Goal: Task Accomplishment & Management: Manage account settings

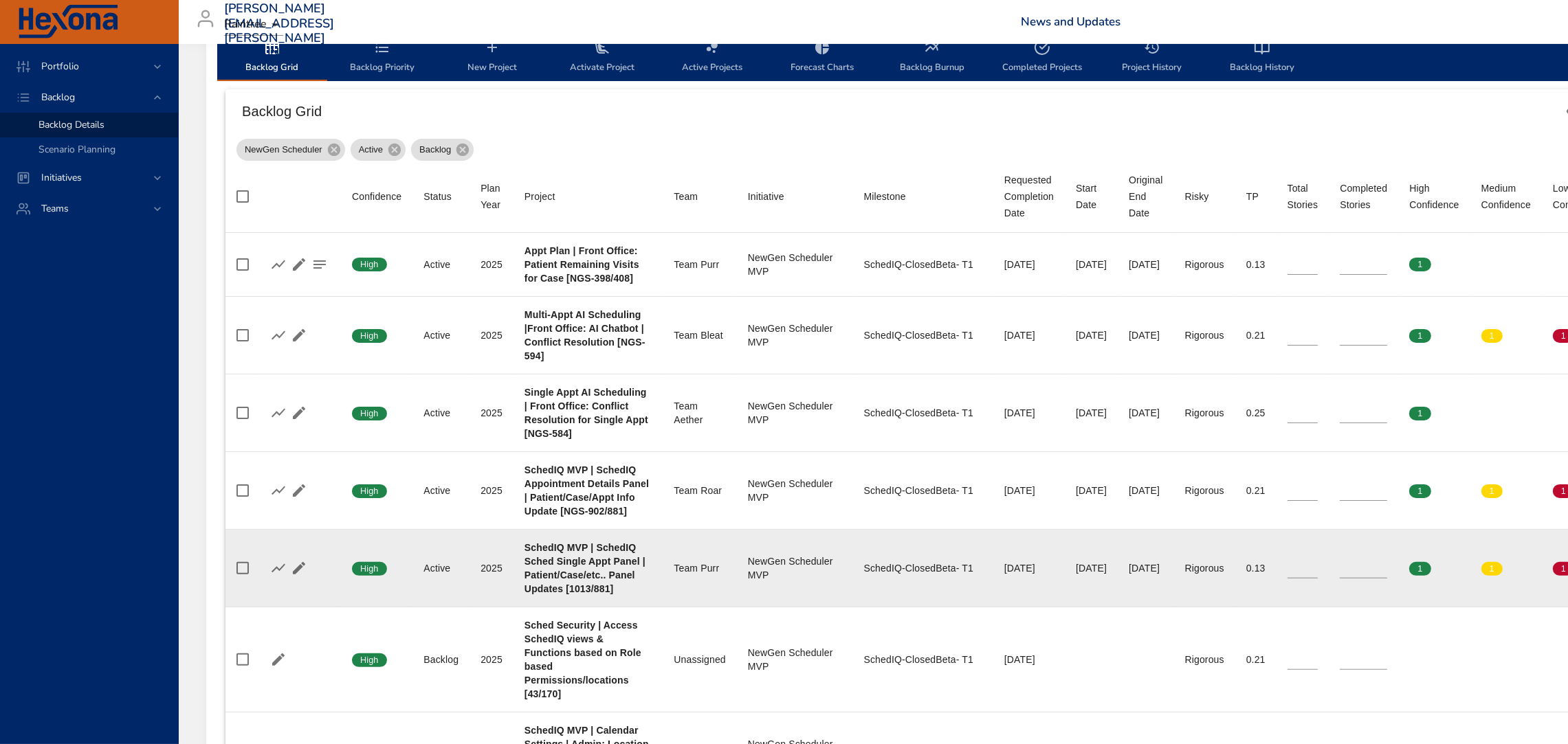
scroll to position [444, 0]
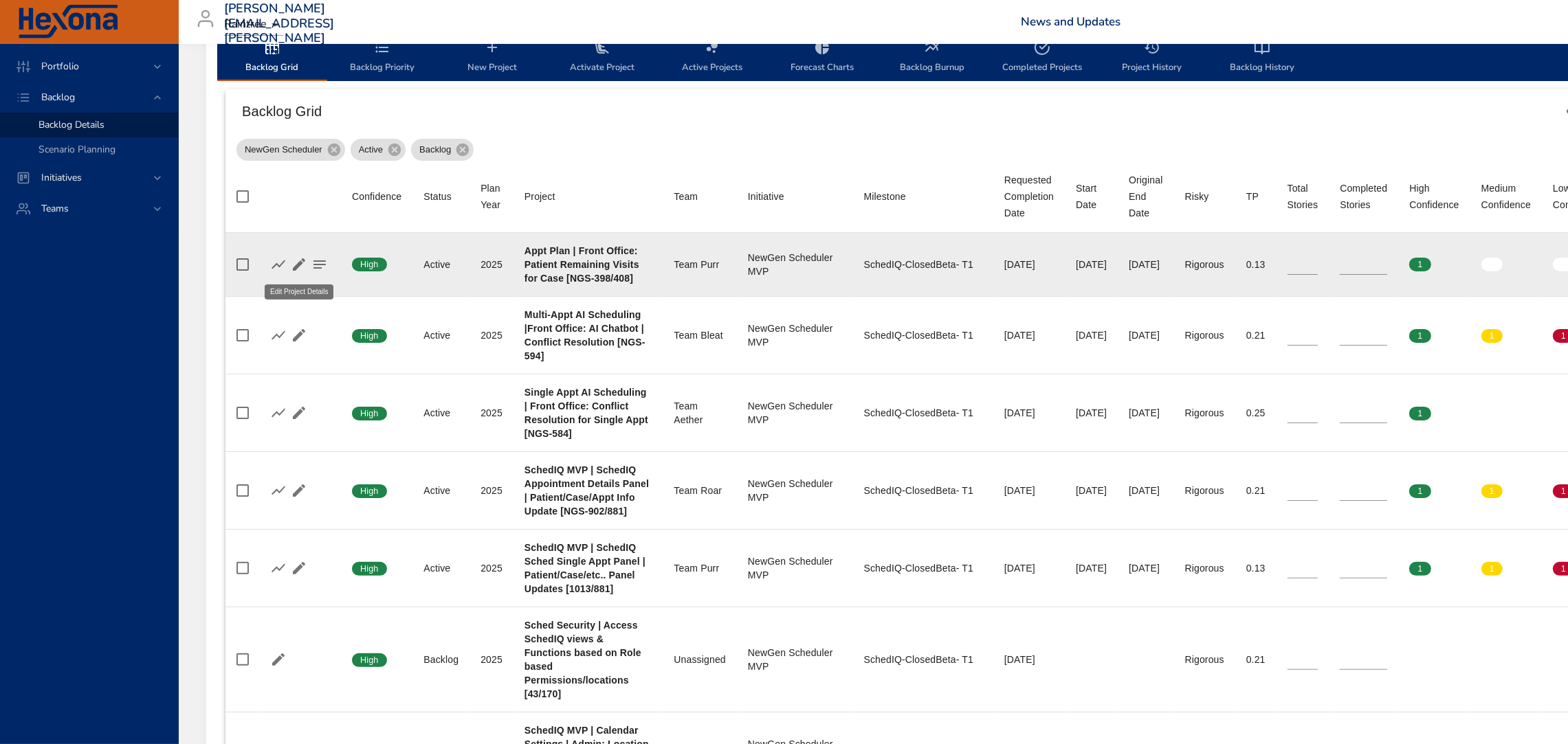
click at [295, 264] on icon "button" at bounding box center [299, 264] width 16 height 16
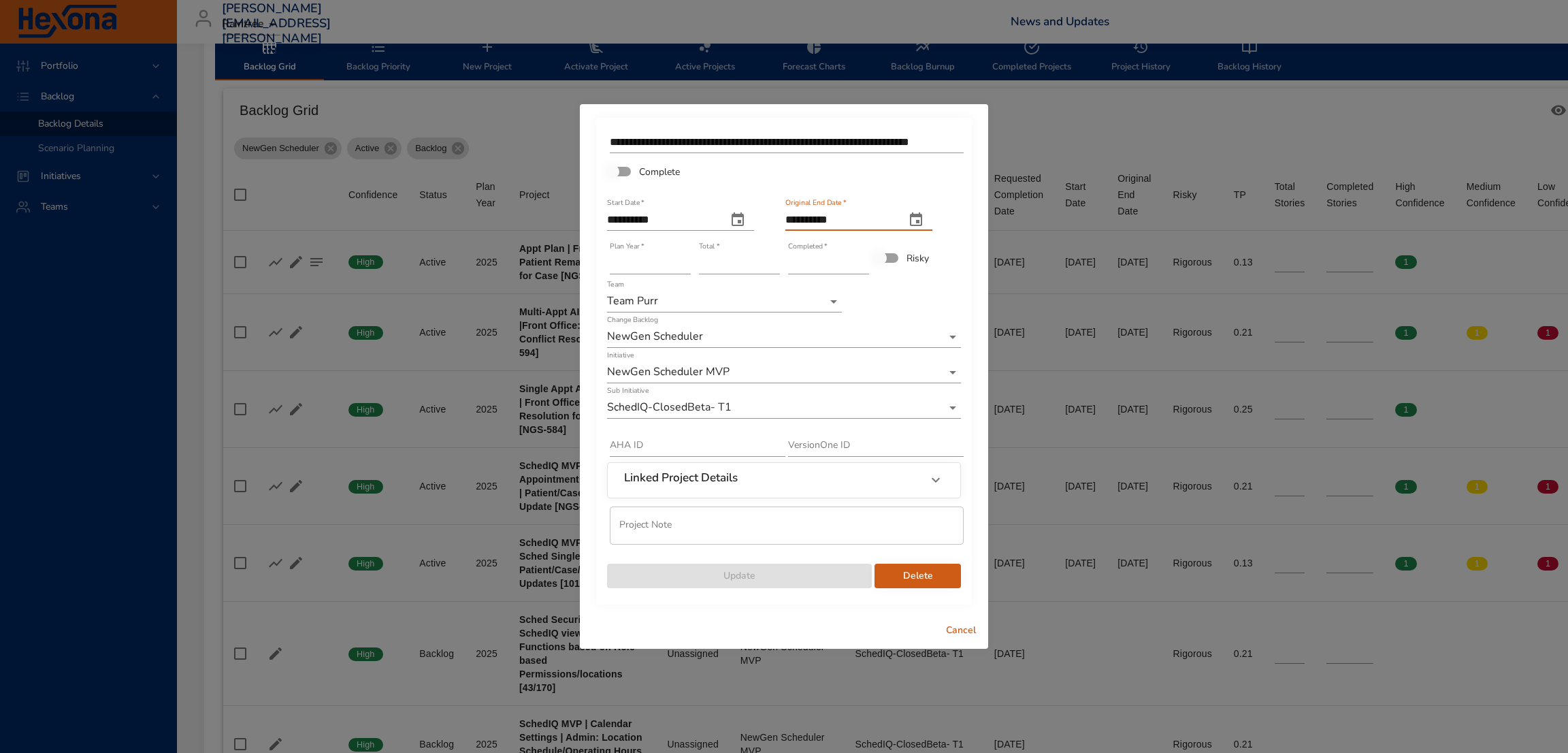
click at [826, 216] on input "**********" at bounding box center [840, 219] width 109 height 22
click at [857, 216] on input "**********" at bounding box center [840, 219] width 109 height 22
click at [941, 625] on button "Cancel" at bounding box center [961, 630] width 43 height 25
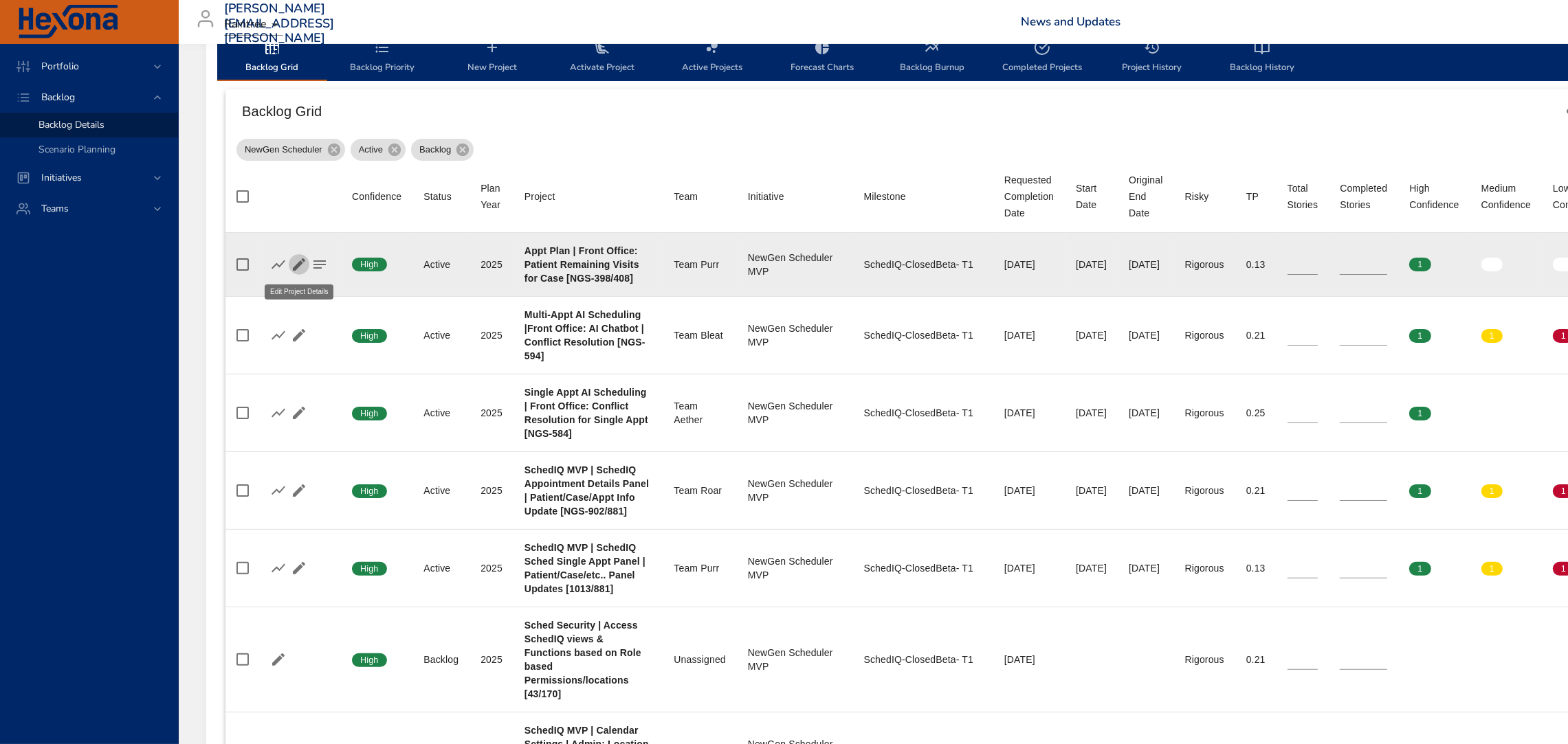
click at [293, 264] on icon "button" at bounding box center [299, 264] width 16 height 16
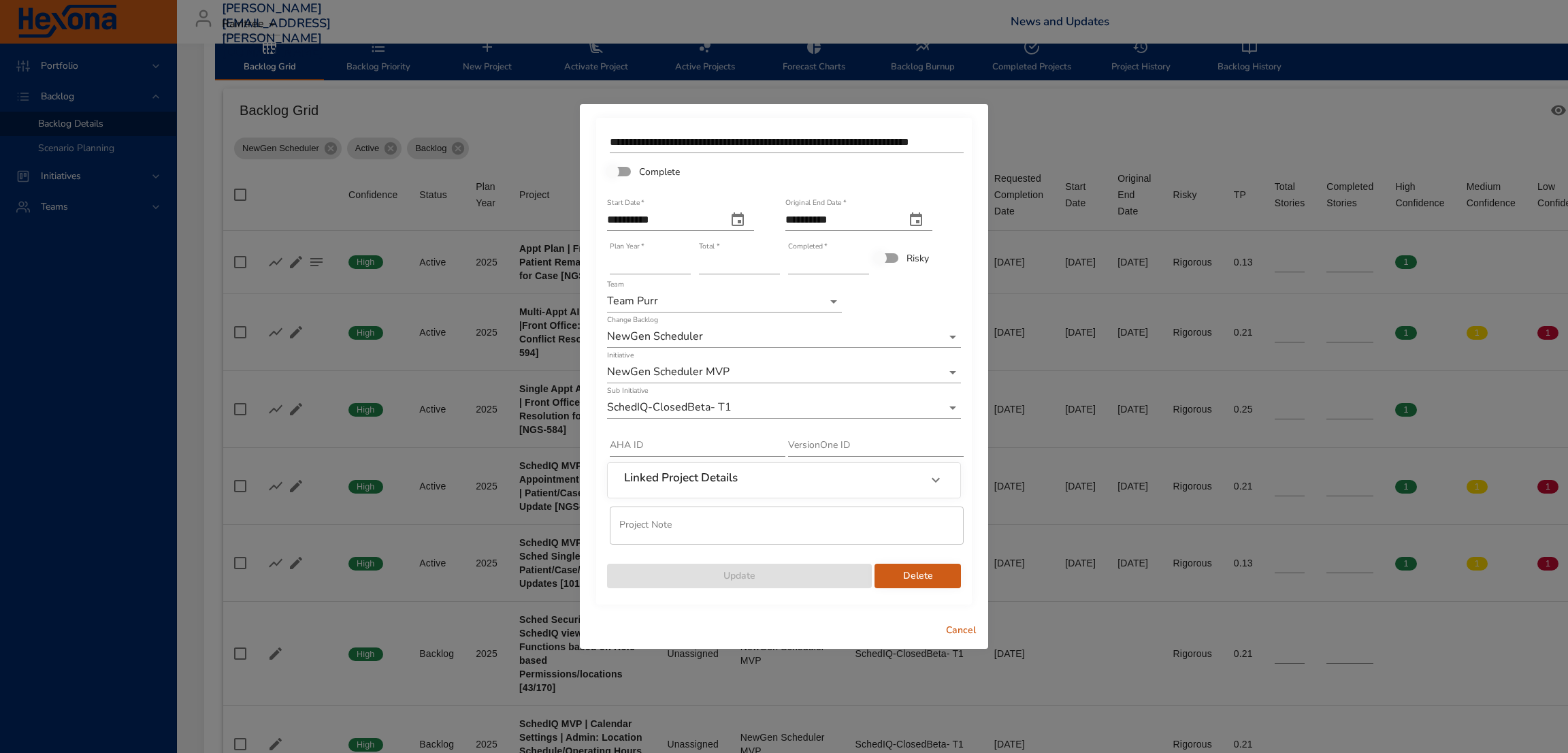
click at [922, 220] on icon "original end date" at bounding box center [916, 219] width 12 height 14
click at [763, 256] on icon "button" at bounding box center [759, 253] width 16 height 16
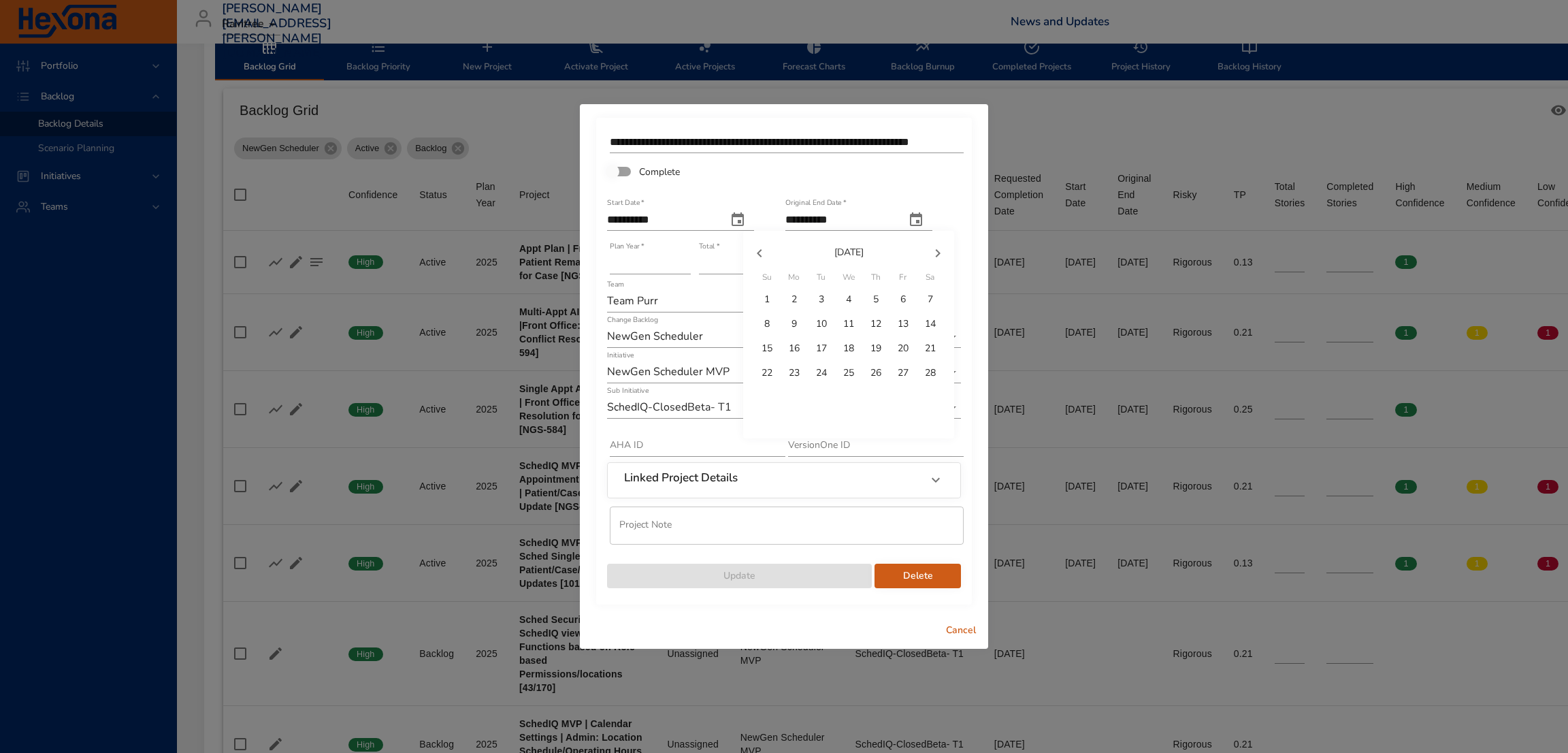
click at [763, 256] on icon "button" at bounding box center [759, 253] width 16 height 16
click at [879, 345] on p "16" at bounding box center [876, 348] width 11 height 14
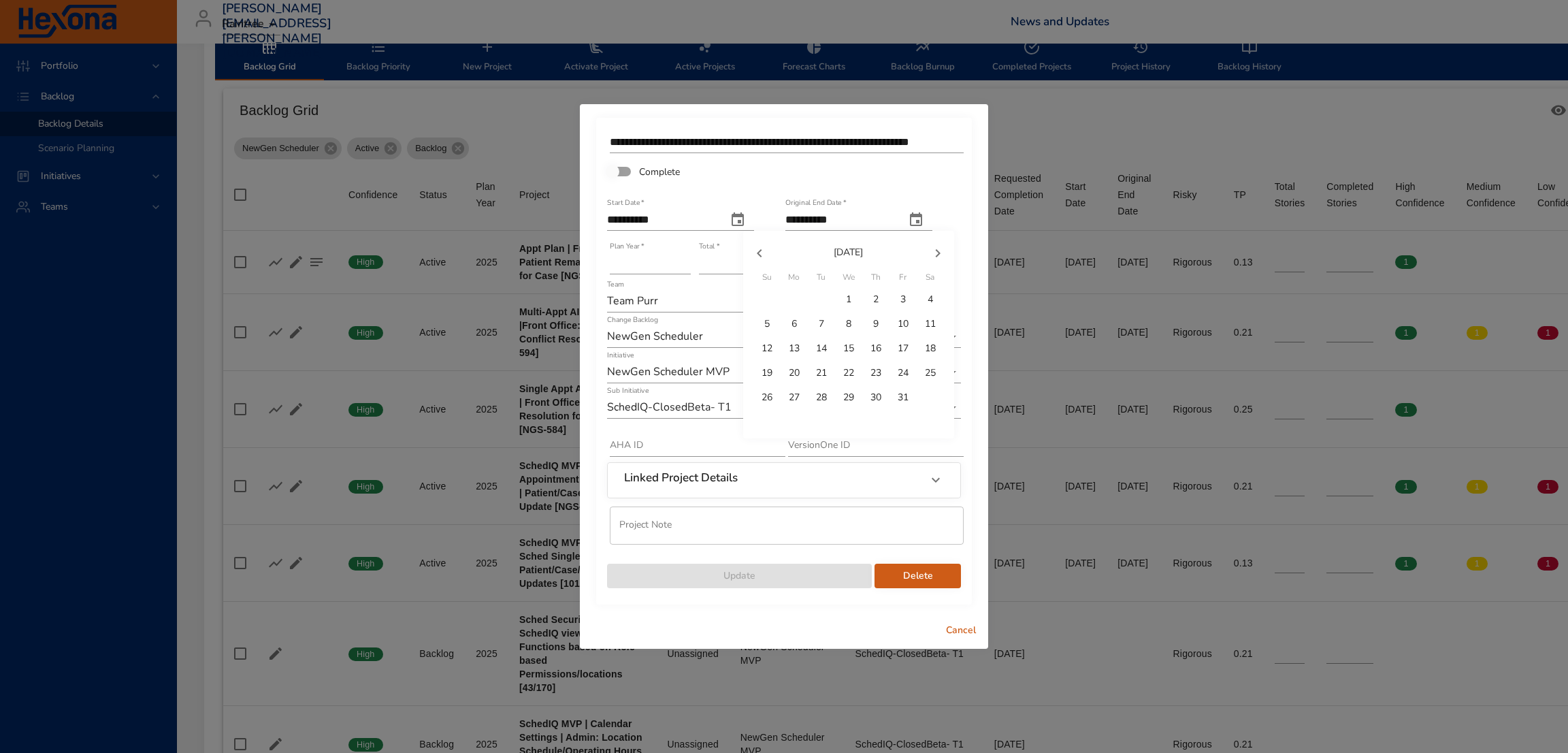
type input "**********"
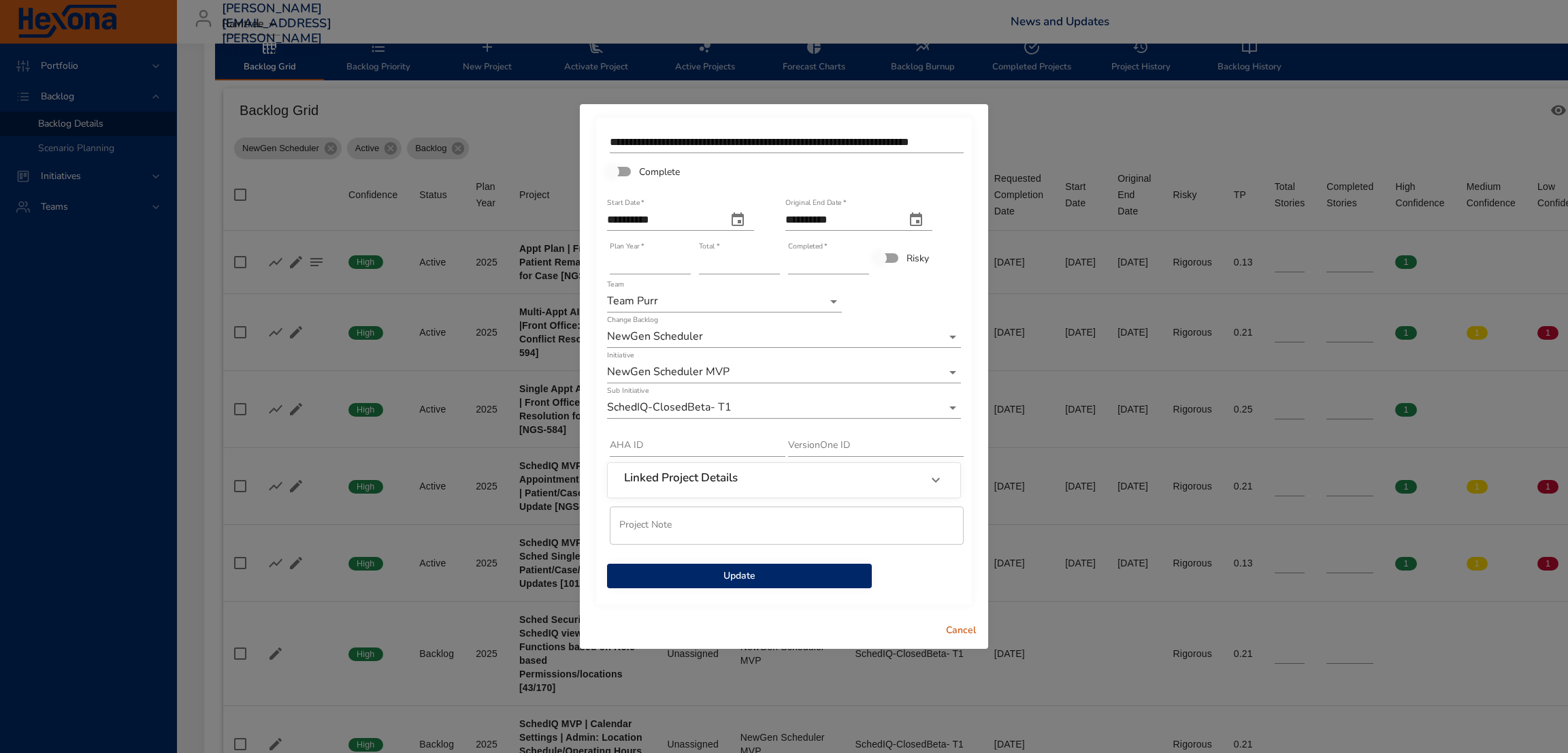
click at [782, 577] on span "Update" at bounding box center [739, 575] width 243 height 17
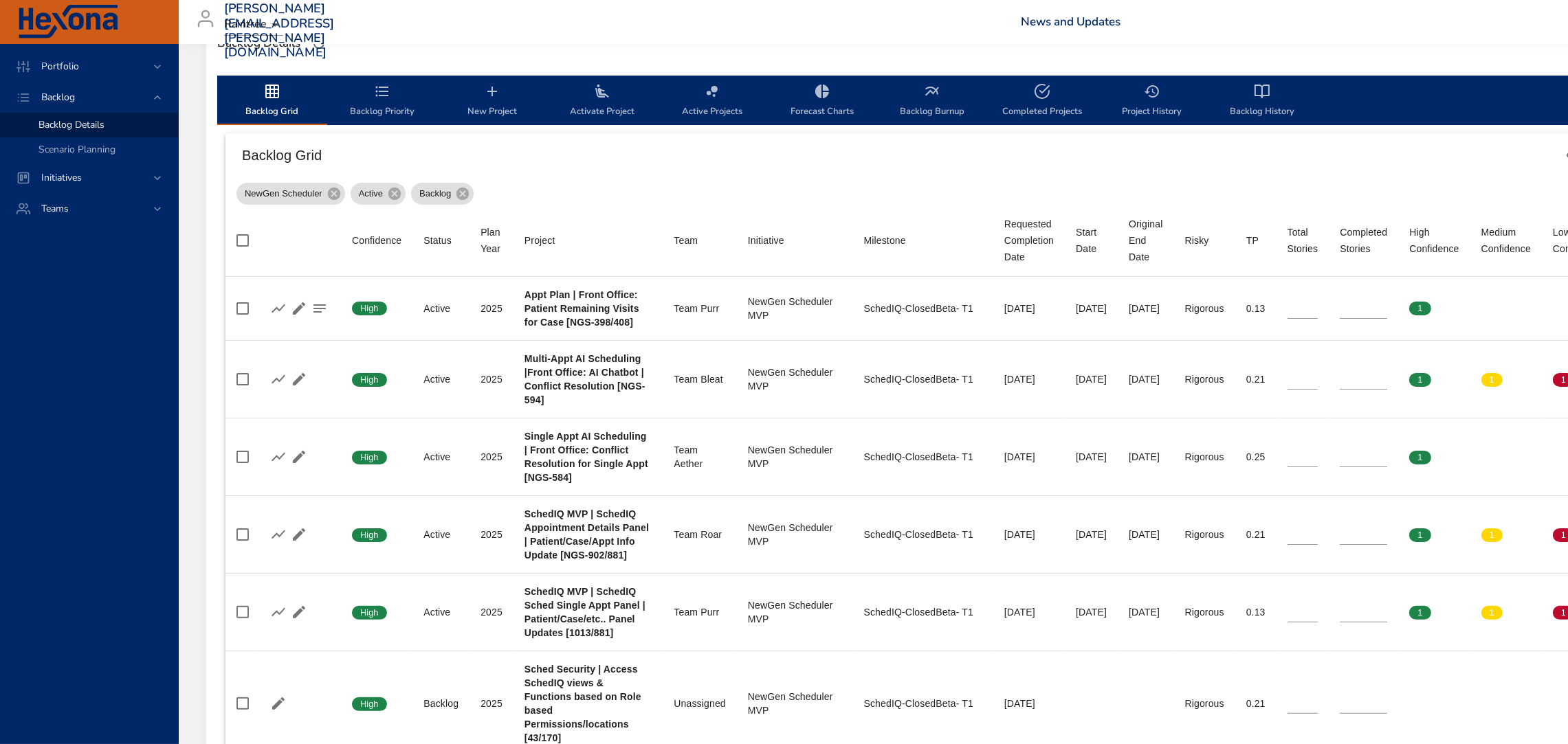
scroll to position [1050, 0]
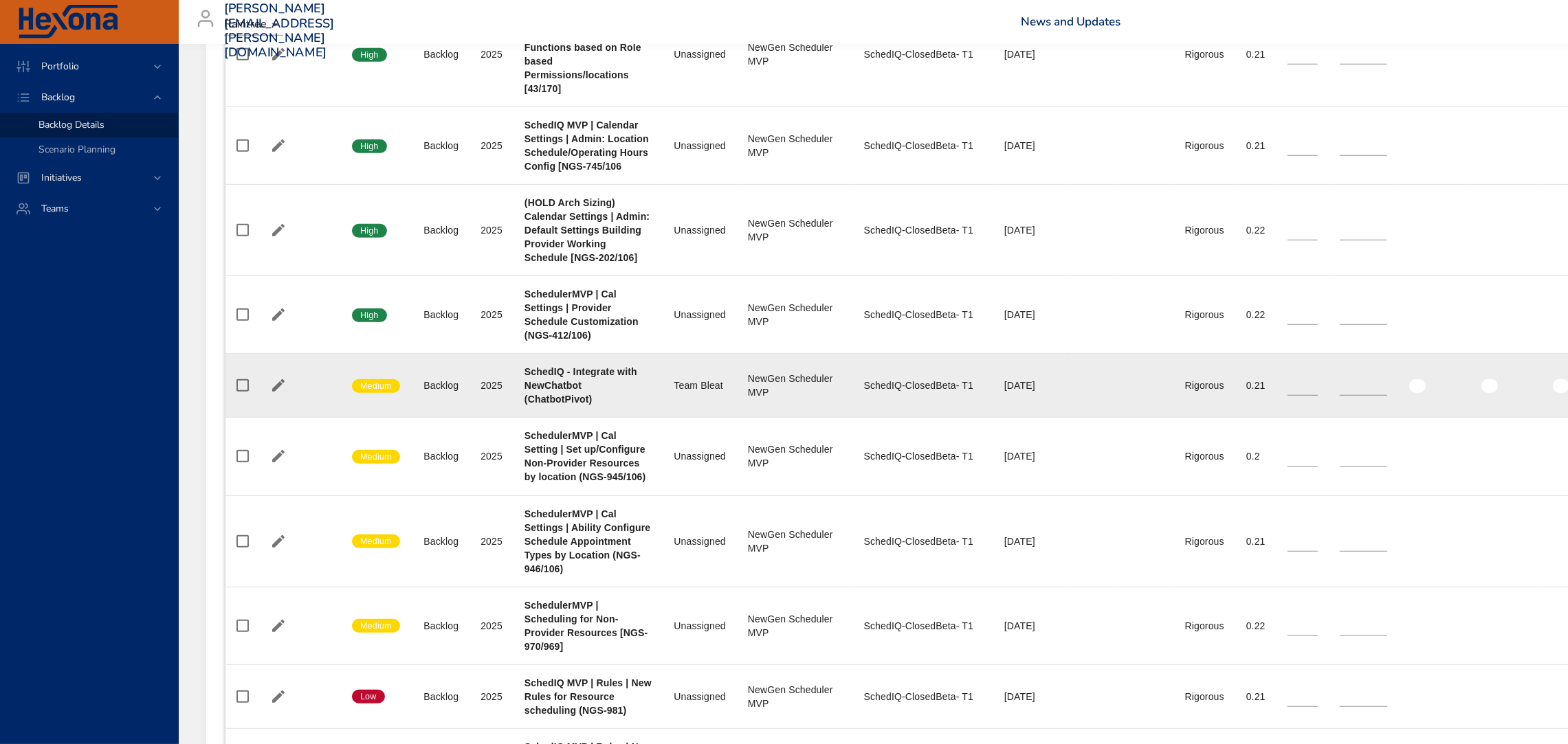
click at [521, 360] on td "Project SchedIQ - Integrate with NewChatbot (ChatbotPivot)" at bounding box center [588, 385] width 149 height 64
drag, startPoint x: 527, startPoint y: 351, endPoint x: 596, endPoint y: 381, distance: 75.2
click at [596, 381] on td "Project SchedIQ - Integrate with NewChatbot (ChatbotPivot)" at bounding box center [588, 385] width 149 height 64
copy b "SchedIQ - Integrate with NewChatbot (ChatbotPivot)"
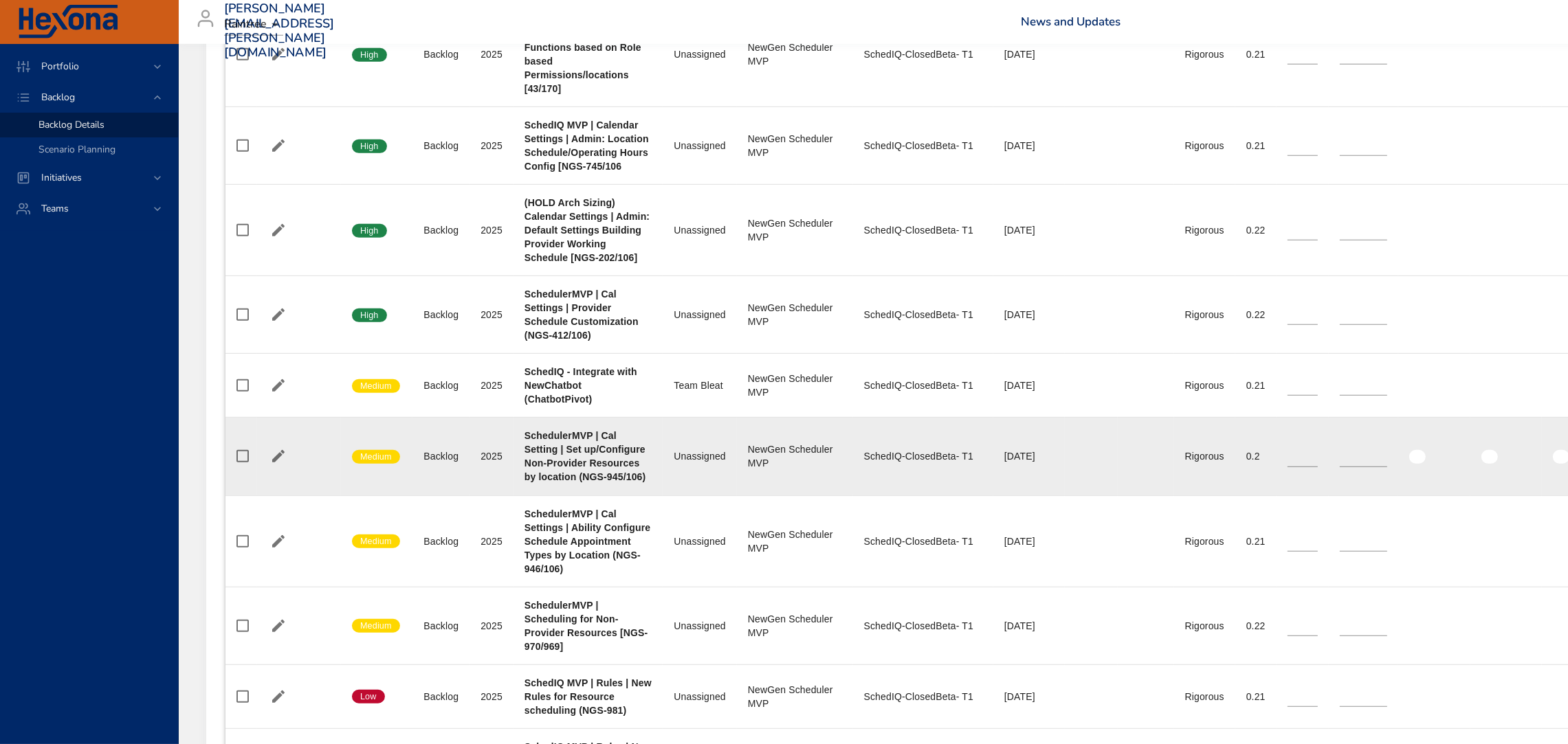
click at [649, 480] on td "Project SchedulerMVP | Cal Setting | Set up/Configure Non-Provider Resources by…" at bounding box center [588, 457] width 149 height 78
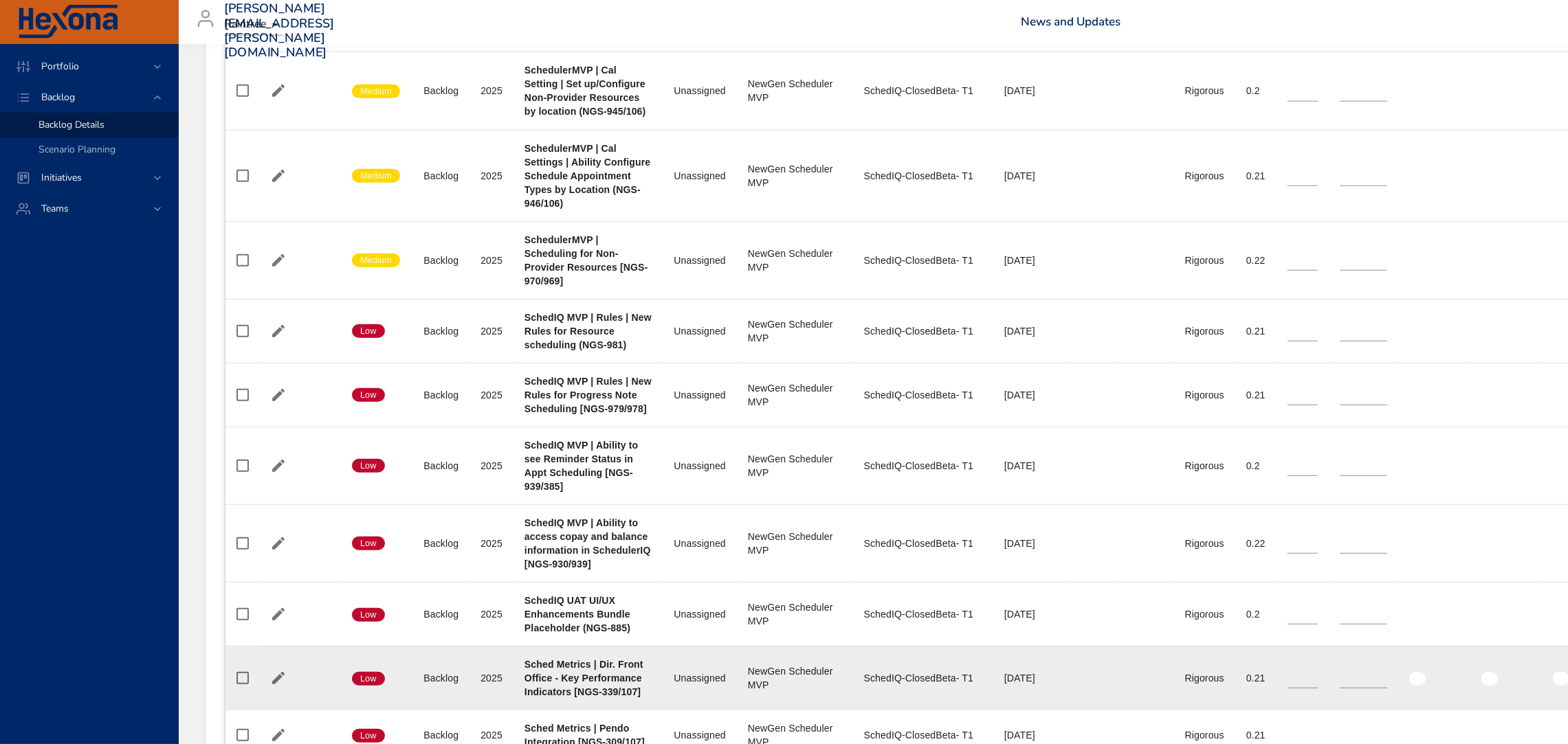
scroll to position [1417, 0]
